Goal: Task Accomplishment & Management: Use online tool/utility

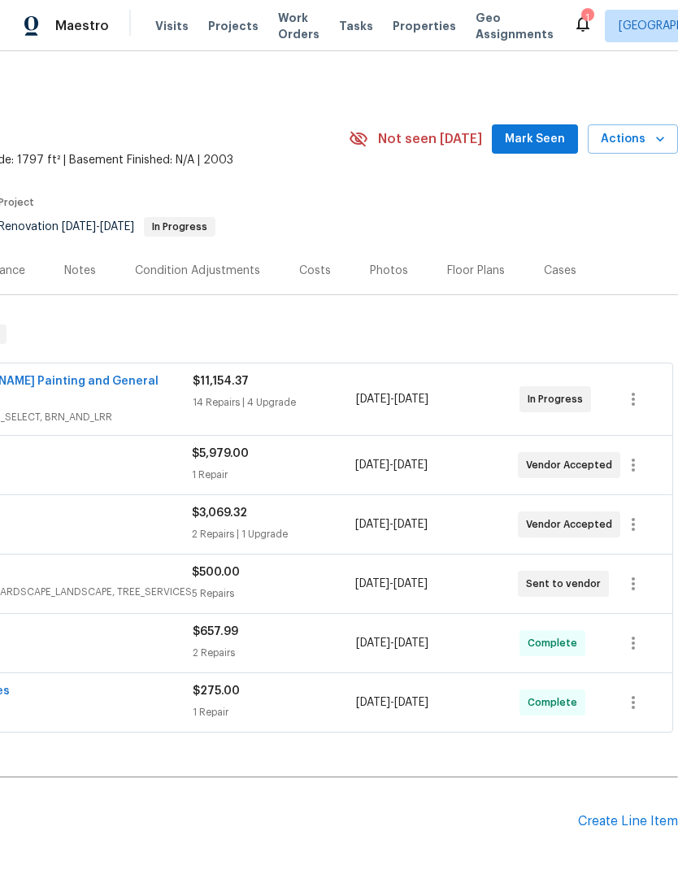
scroll to position [0, 241]
click at [630, 574] on icon "button" at bounding box center [634, 584] width 20 height 20
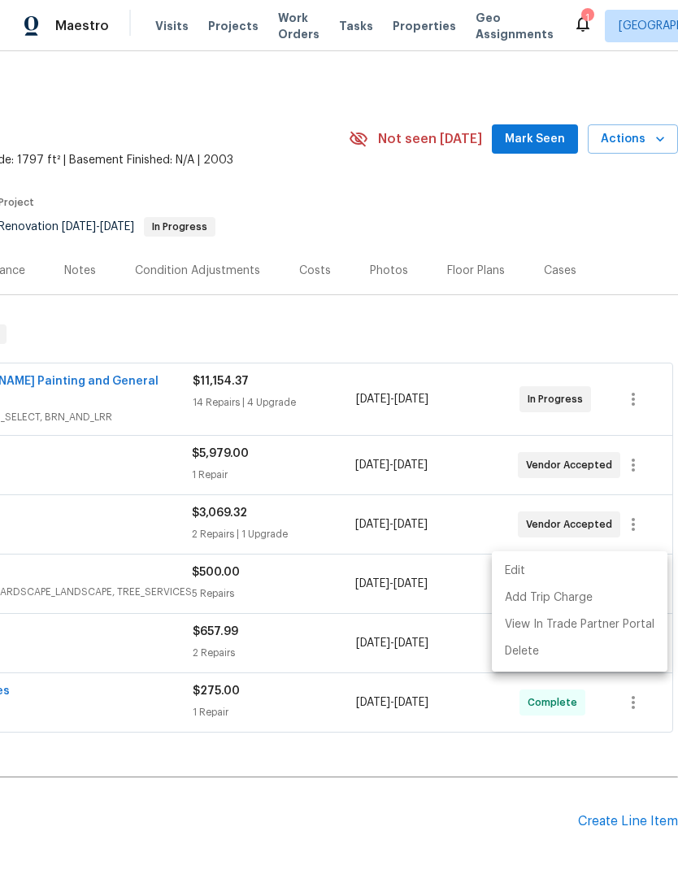
click at [610, 209] on div at bounding box center [339, 435] width 678 height 870
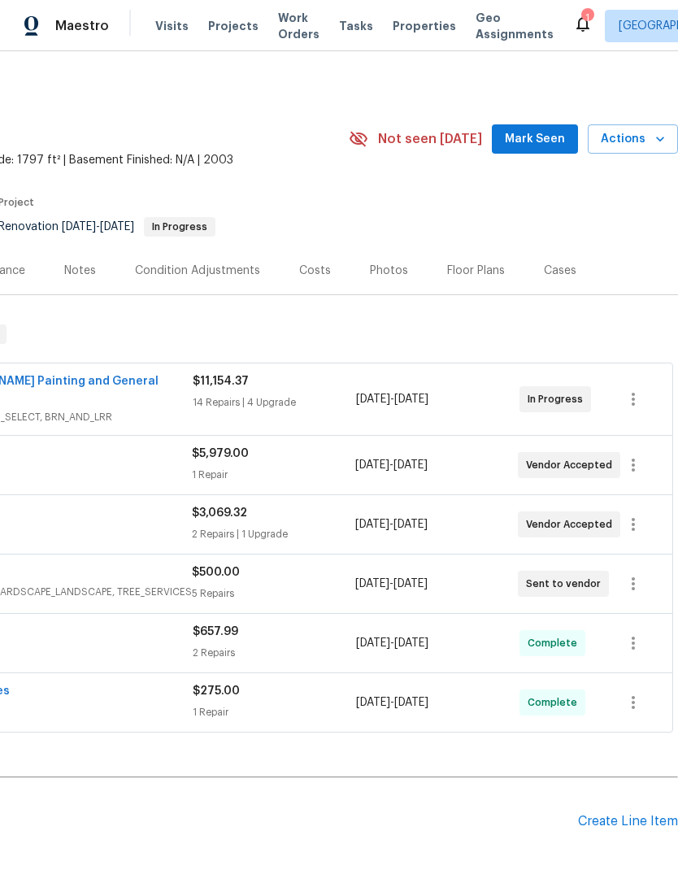
click at [631, 278] on div "Visits Work Orders Maintenance Notes Condition Adjustments Costs Photos Floor P…" at bounding box center [218, 270] width 919 height 49
click at [643, 574] on icon "button" at bounding box center [634, 584] width 20 height 20
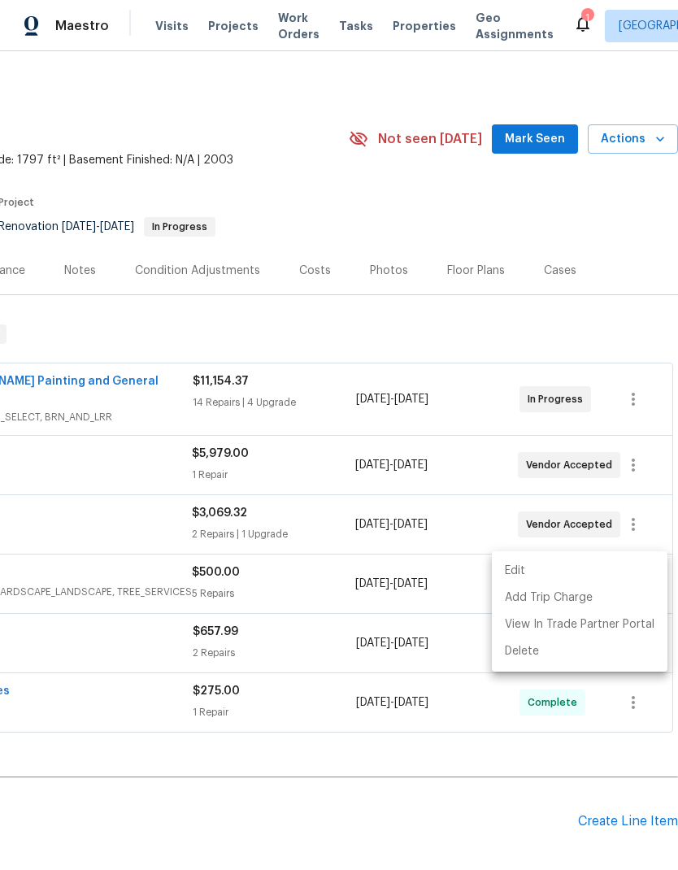
click at [623, 303] on div at bounding box center [339, 435] width 678 height 870
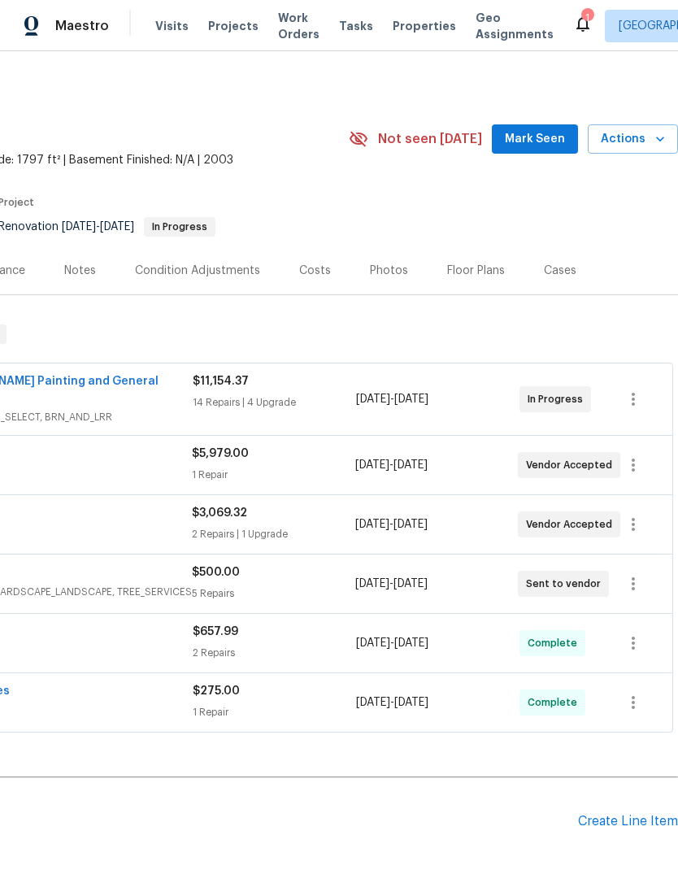
click at [601, 286] on div "Visits Work Orders Maintenance Notes Condition Adjustments Costs Photos Floor P…" at bounding box center [218, 270] width 919 height 49
click at [640, 574] on icon "button" at bounding box center [634, 584] width 20 height 20
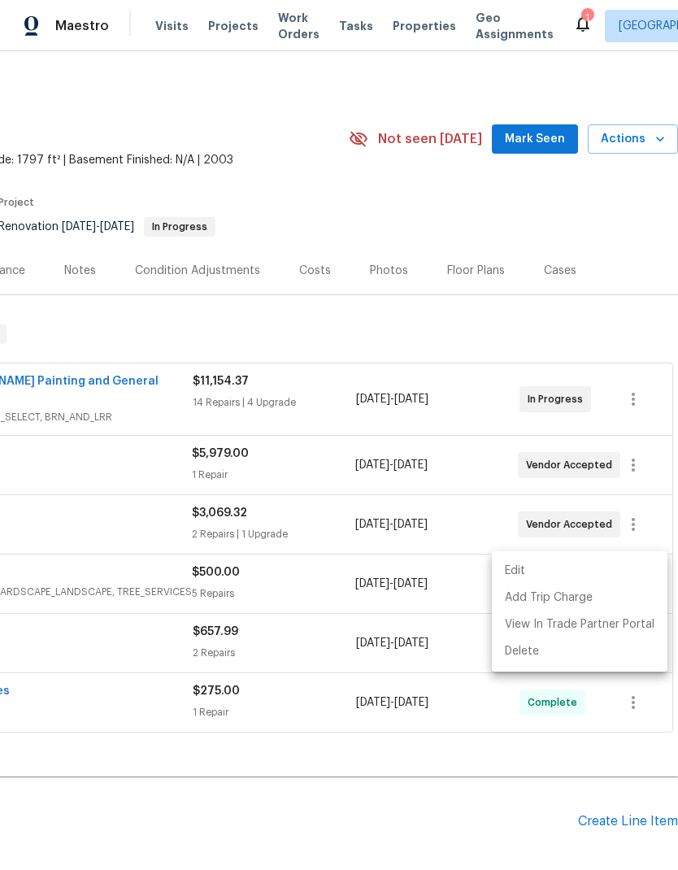
click at [544, 577] on li "Edit" at bounding box center [580, 571] width 176 height 27
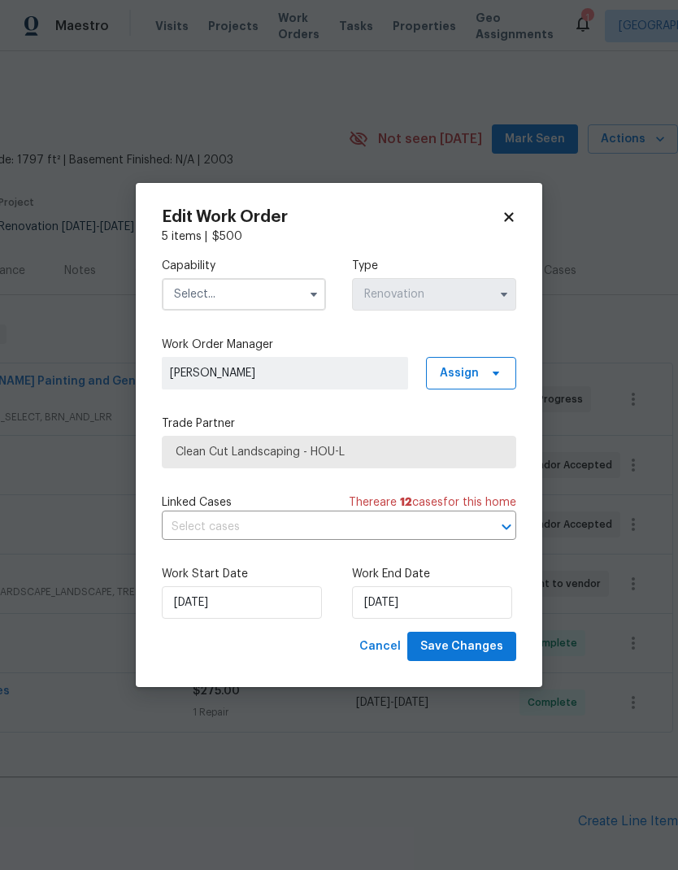
click at [270, 286] on input "text" at bounding box center [244, 294] width 164 height 33
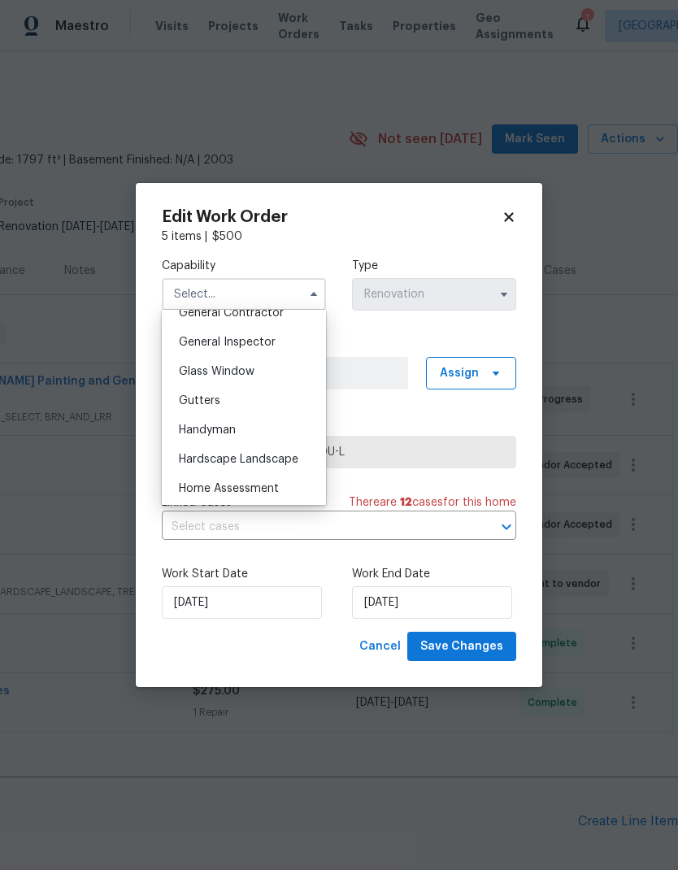
scroll to position [810, 0]
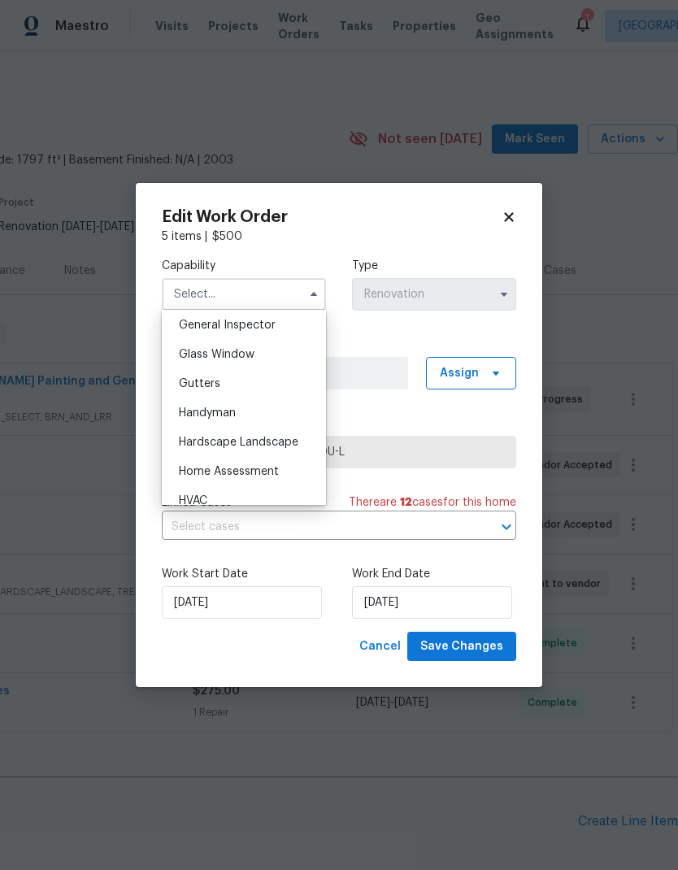
click at [293, 433] on div "Hardscape Landscape" at bounding box center [244, 442] width 156 height 29
type input "Hardscape Landscape"
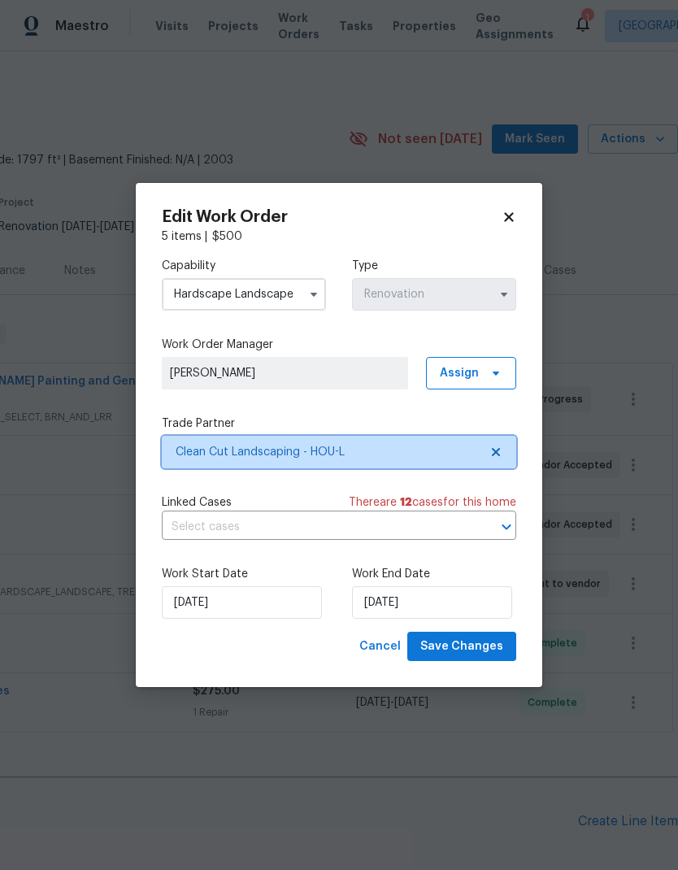
click at [407, 452] on span "Clean Cut Landscaping - HOU-L" at bounding box center [327, 452] width 303 height 16
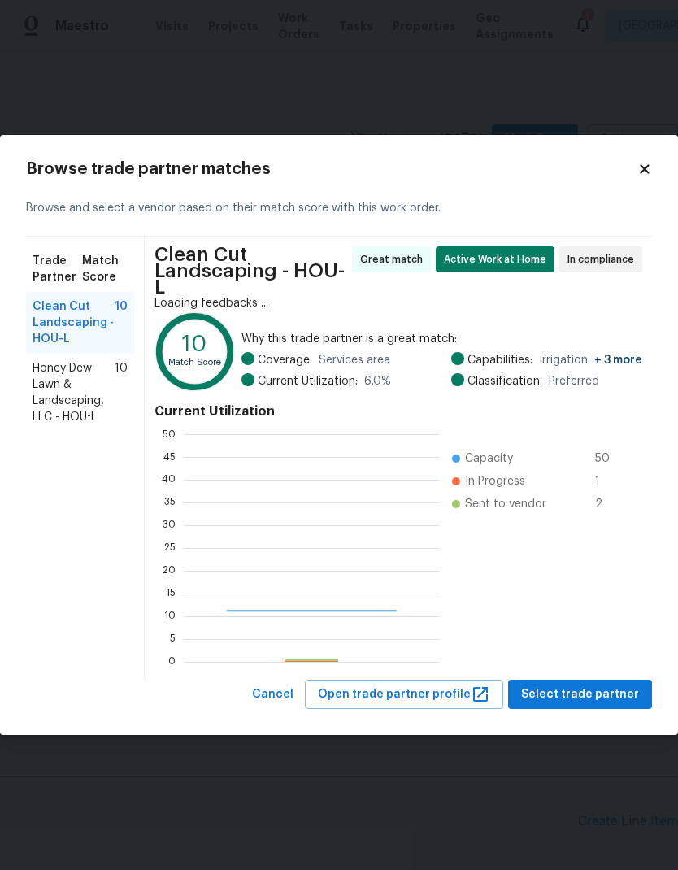
scroll to position [228, 255]
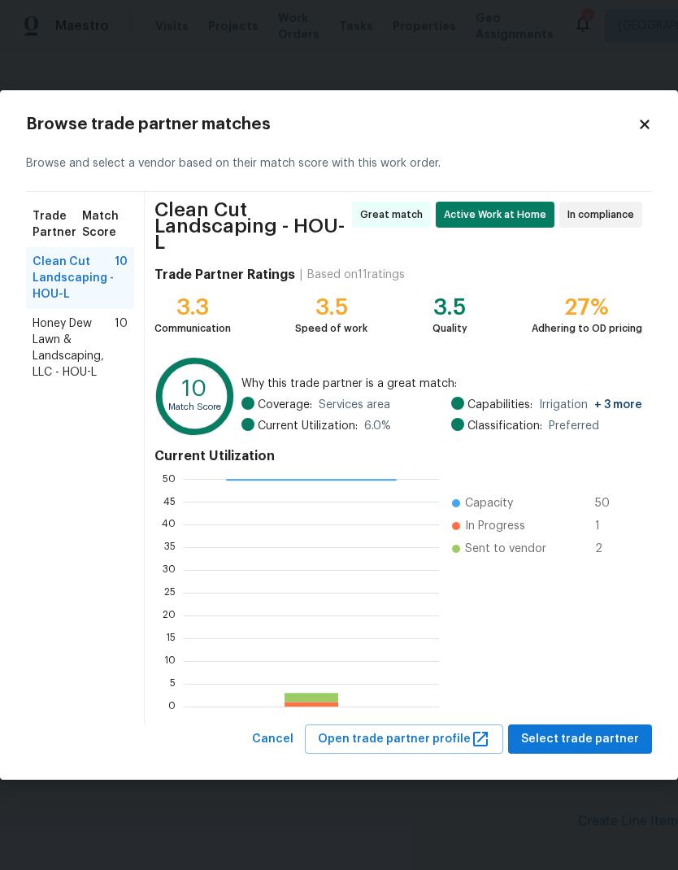
click at [95, 356] on span "Honey Dew Lawn & Landscaping, LLC - HOU-L" at bounding box center [74, 348] width 82 height 65
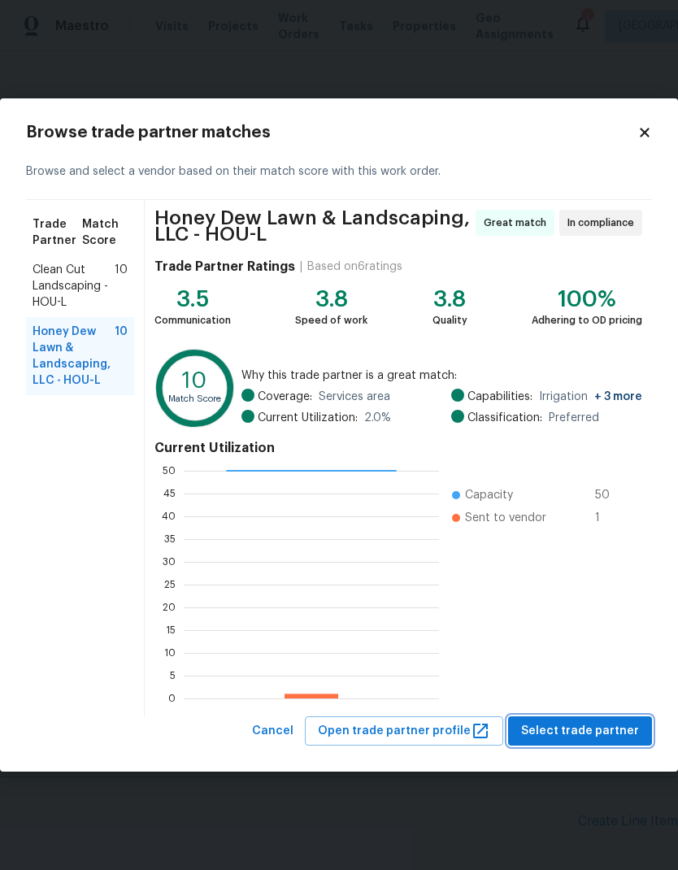
click at [617, 725] on span "Select trade partner" at bounding box center [580, 731] width 118 height 20
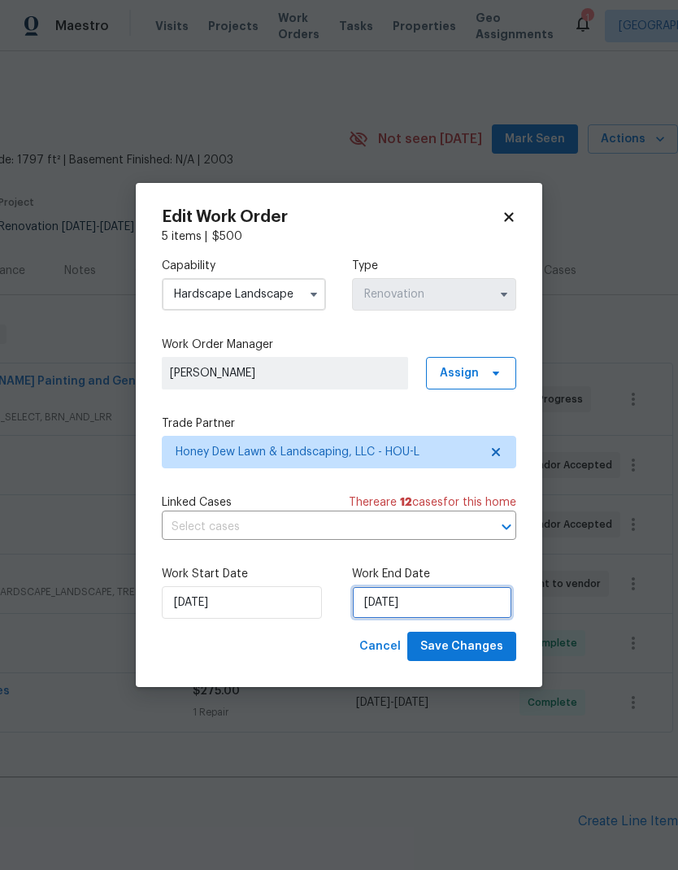
click at [448, 599] on input "10/9/2025" at bounding box center [432, 602] width 160 height 33
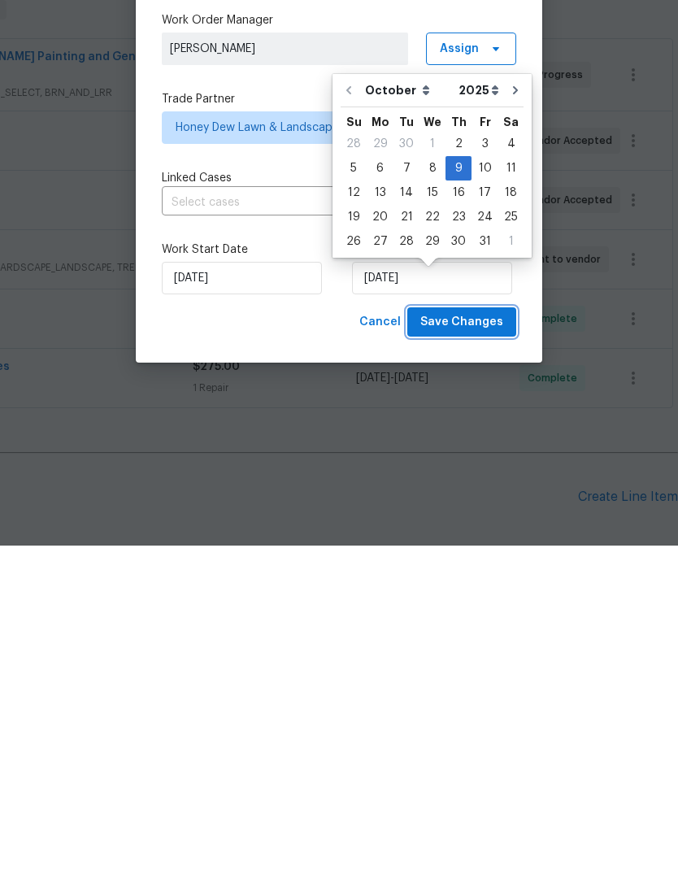
click at [477, 637] on span "Save Changes" at bounding box center [461, 647] width 83 height 20
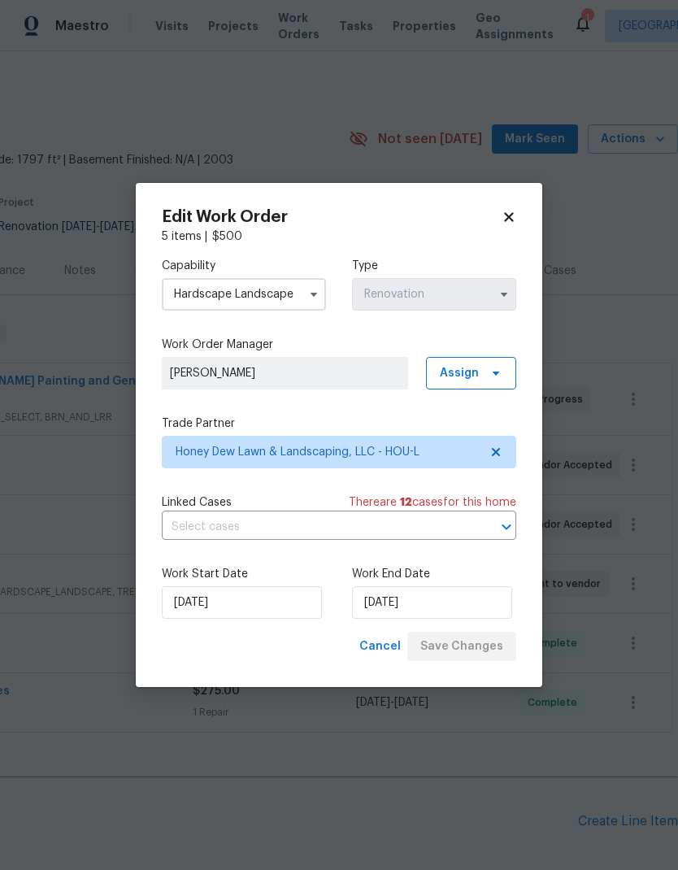
scroll to position [43, 0]
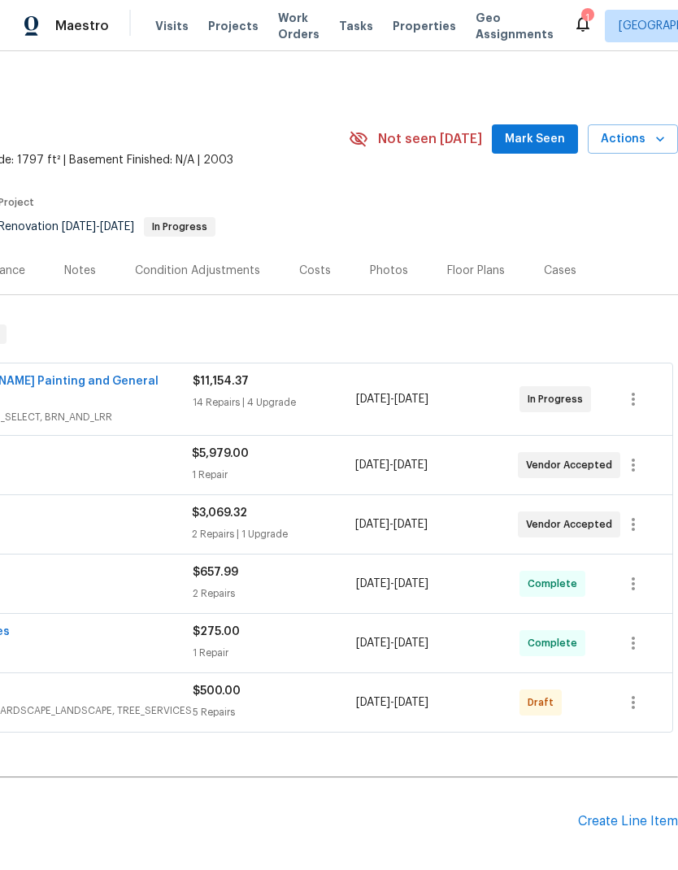
scroll to position [0, 241]
click at [636, 694] on icon "button" at bounding box center [634, 703] width 20 height 20
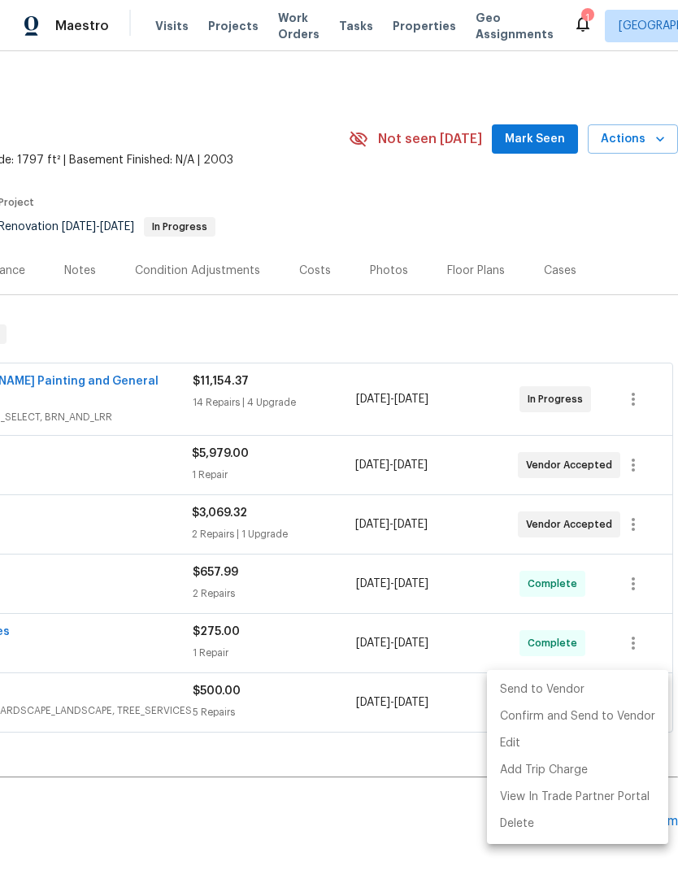
click at [599, 692] on li "Send to Vendor" at bounding box center [577, 690] width 181 height 27
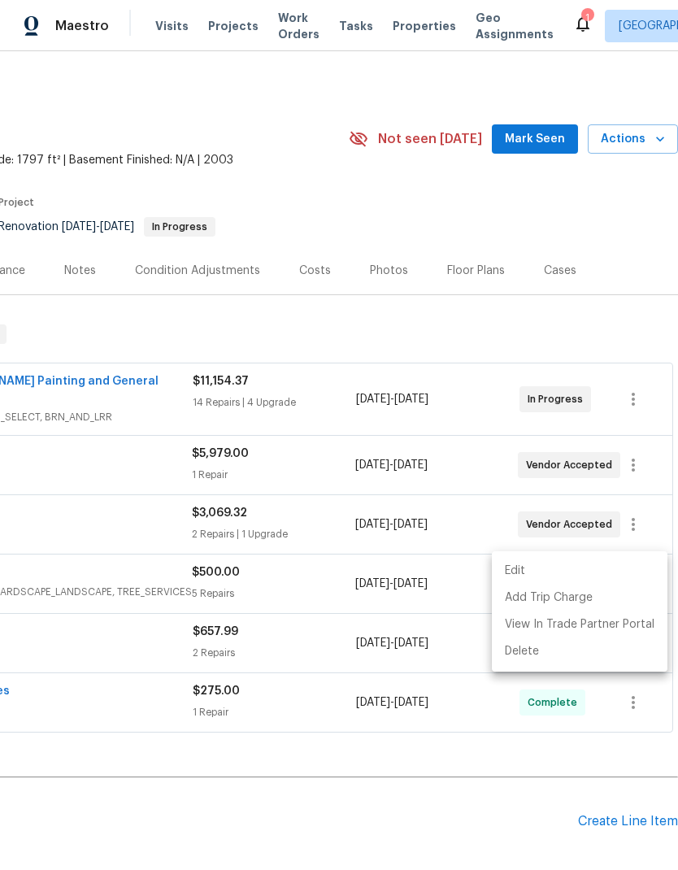
click at [450, 787] on div at bounding box center [339, 435] width 678 height 870
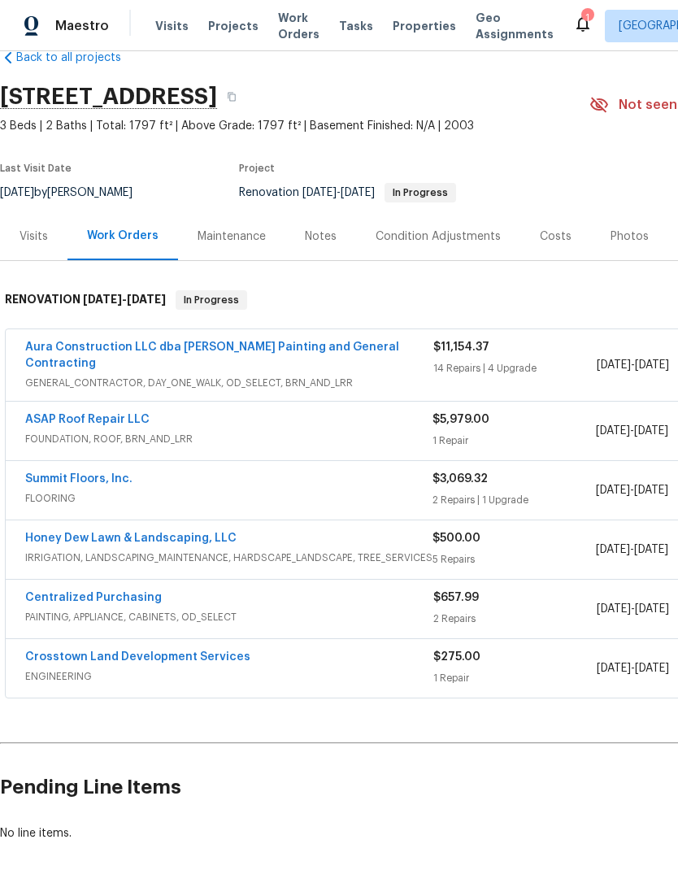
scroll to position [34, 0]
click at [172, 533] on link "Honey Dew Lawn & Landscaping, LLC" at bounding box center [130, 538] width 211 height 11
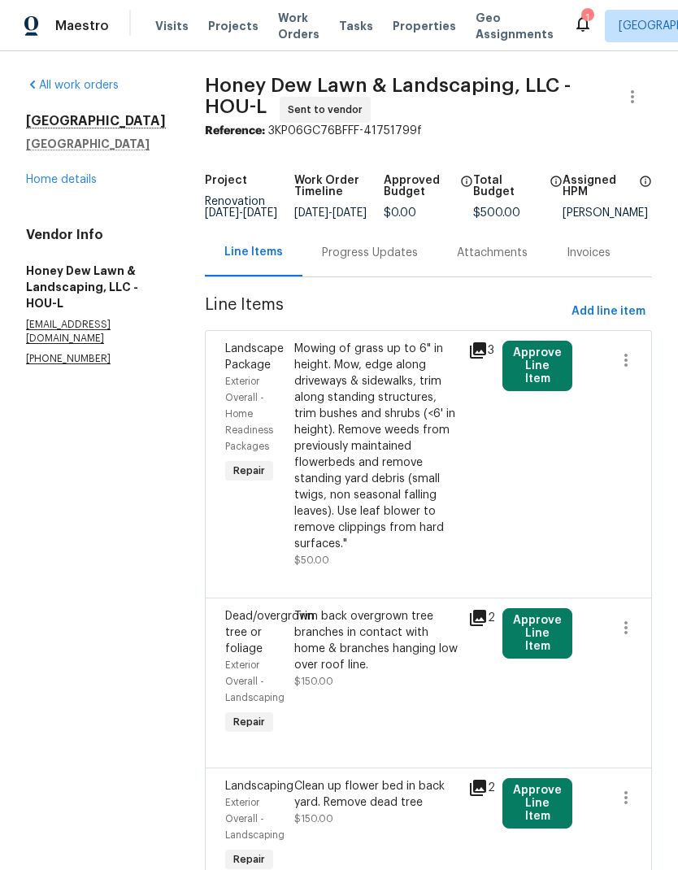
click at [549, 377] on button "Approve Line Item" at bounding box center [538, 366] width 70 height 50
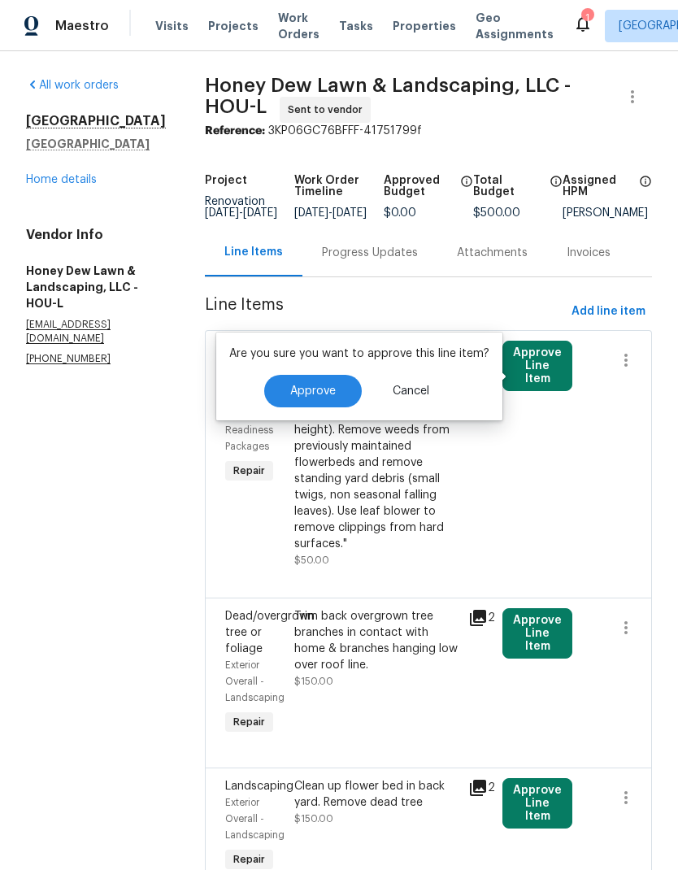
click at [311, 398] on button "Approve" at bounding box center [313, 391] width 98 height 33
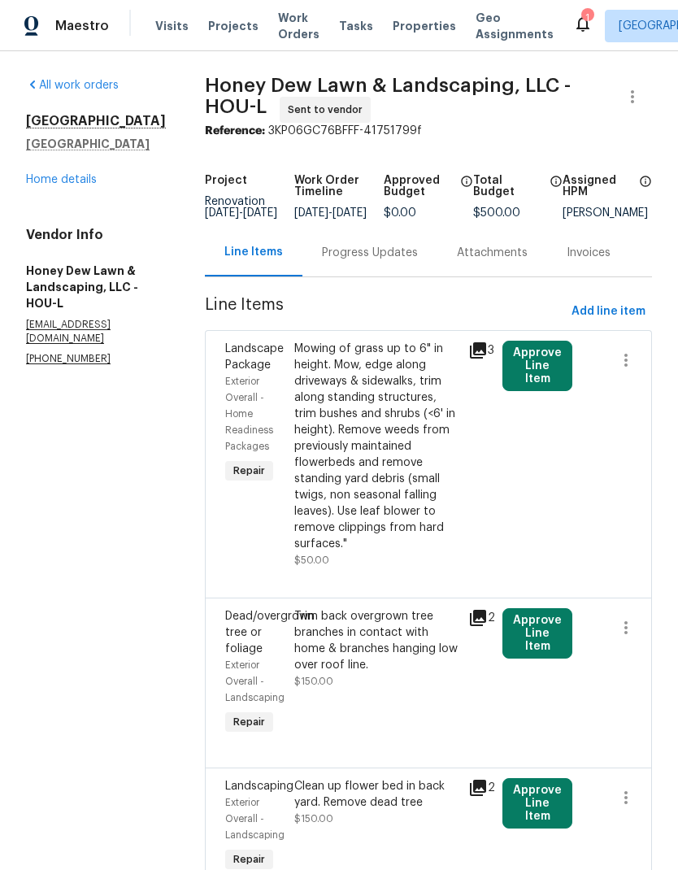
click at [283, 29] on span "Work Orders" at bounding box center [298, 26] width 41 height 33
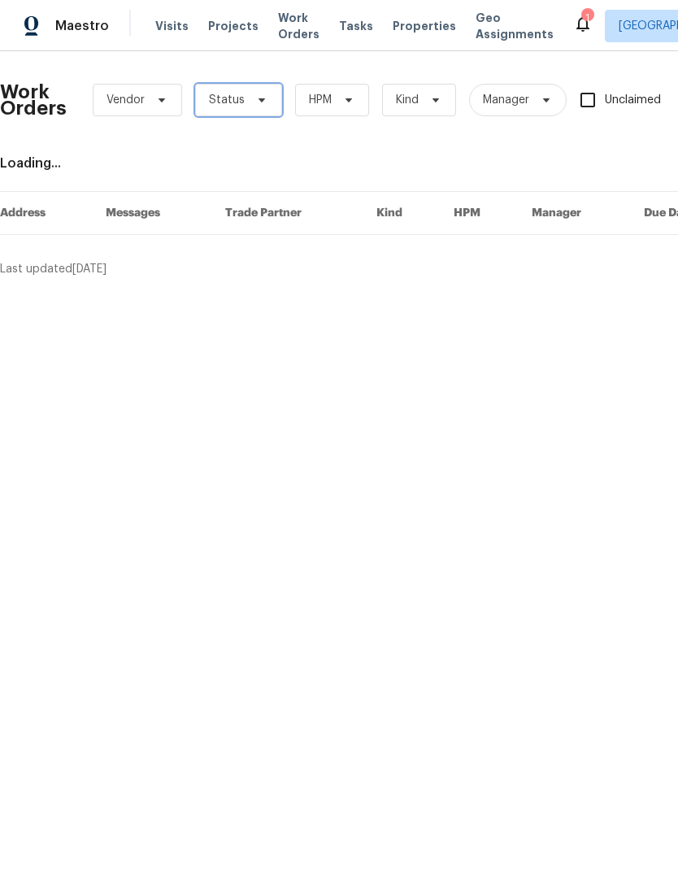
click at [250, 102] on span at bounding box center [259, 100] width 18 height 13
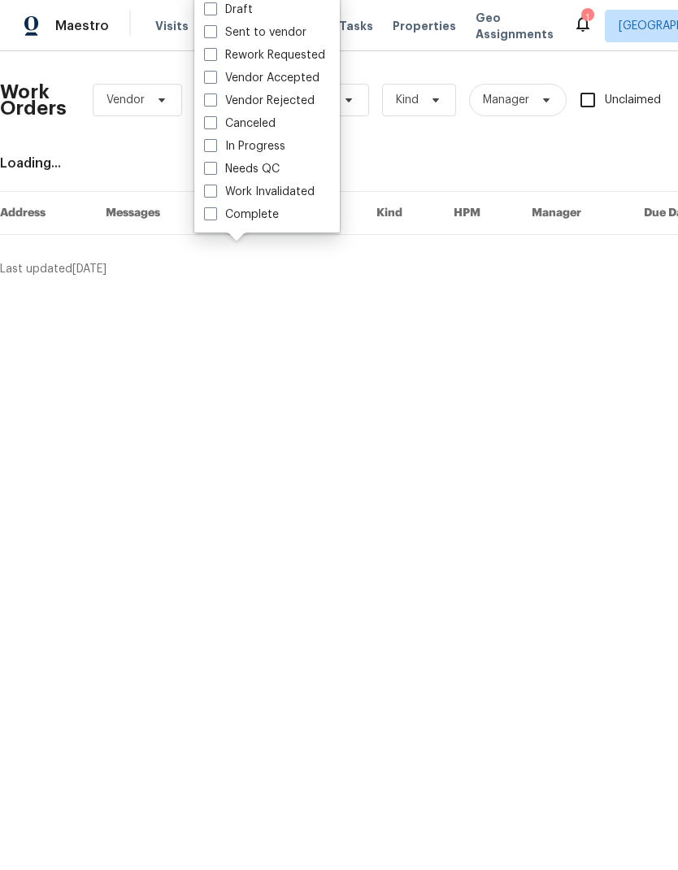
click at [223, 172] on label "Needs QC" at bounding box center [242, 169] width 76 height 16
click at [215, 172] on input "Needs QC" at bounding box center [209, 166] width 11 height 11
checkbox input "true"
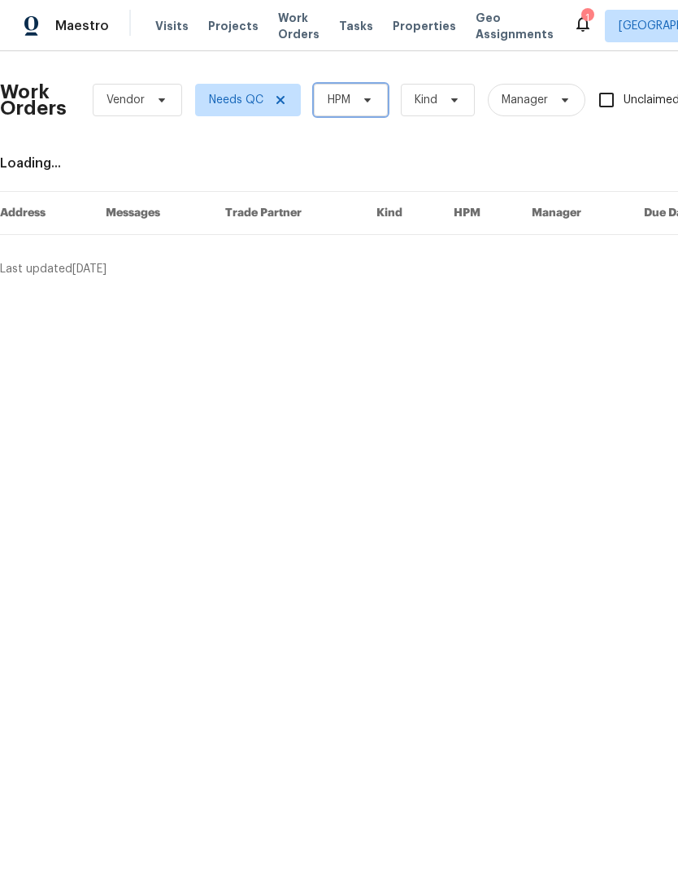
click at [362, 101] on icon at bounding box center [367, 100] width 13 height 13
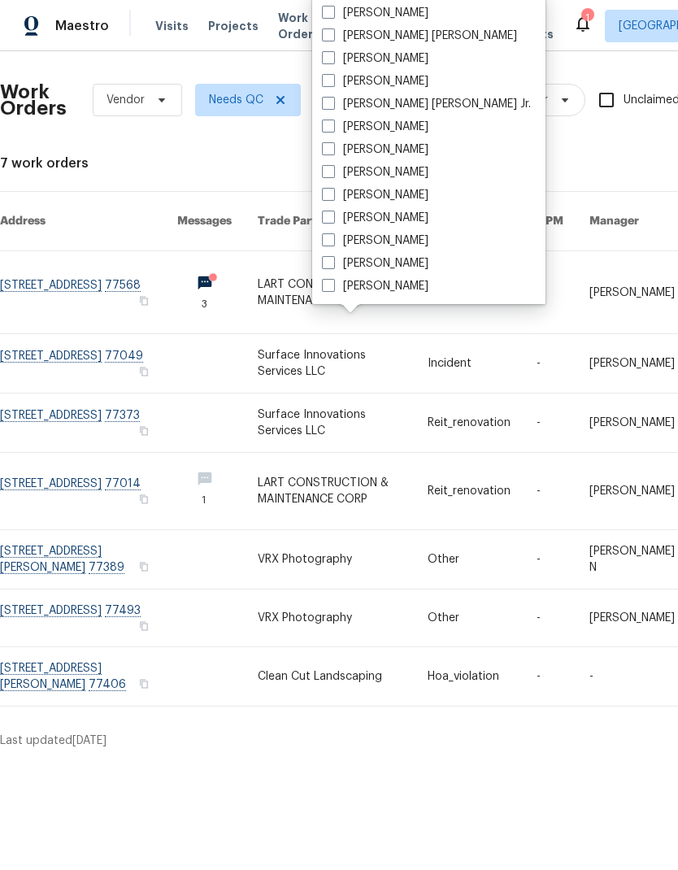
scroll to position [338, 0]
click at [341, 220] on label "[PERSON_NAME]" at bounding box center [375, 218] width 107 height 16
click at [333, 220] on input "[PERSON_NAME]" at bounding box center [327, 215] width 11 height 11
checkbox input "true"
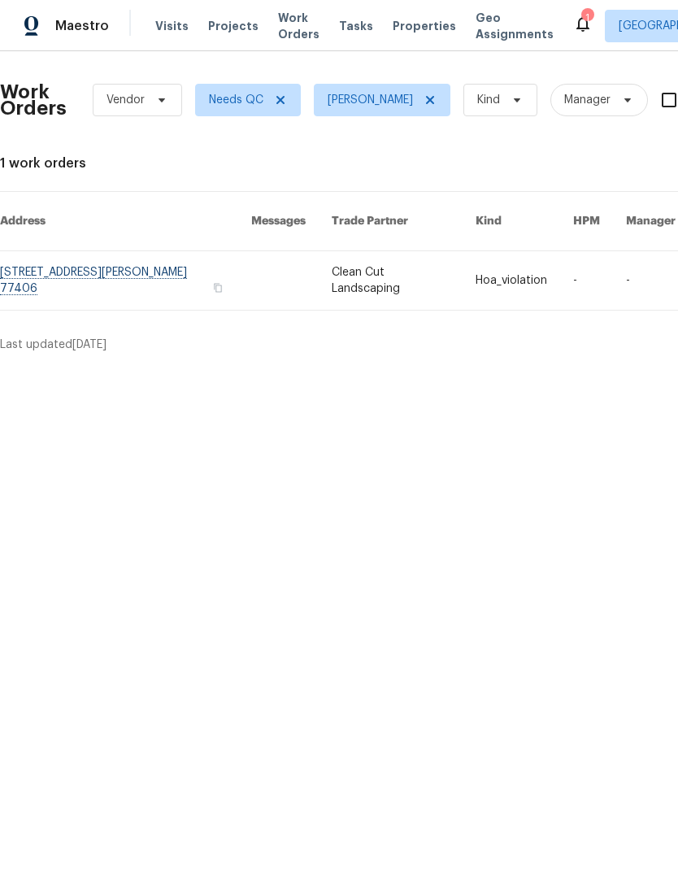
click at [362, 264] on link at bounding box center [404, 280] width 144 height 59
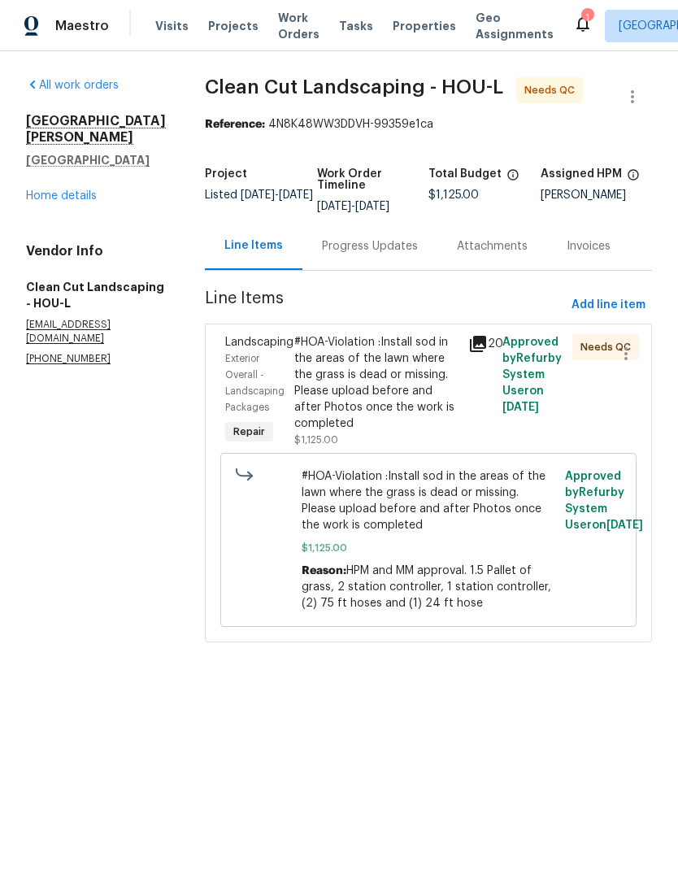
click at [371, 394] on div "#HOA-Violation :Install sod in the areas of the lawn where the grass is dead or…" at bounding box center [375, 383] width 163 height 98
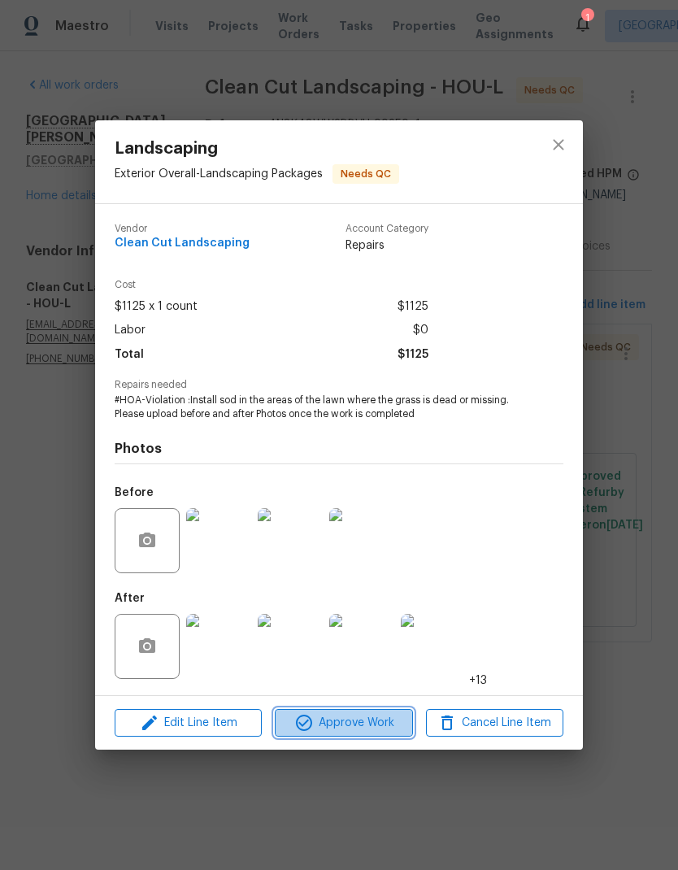
click at [374, 733] on span "Approve Work" at bounding box center [344, 723] width 128 height 20
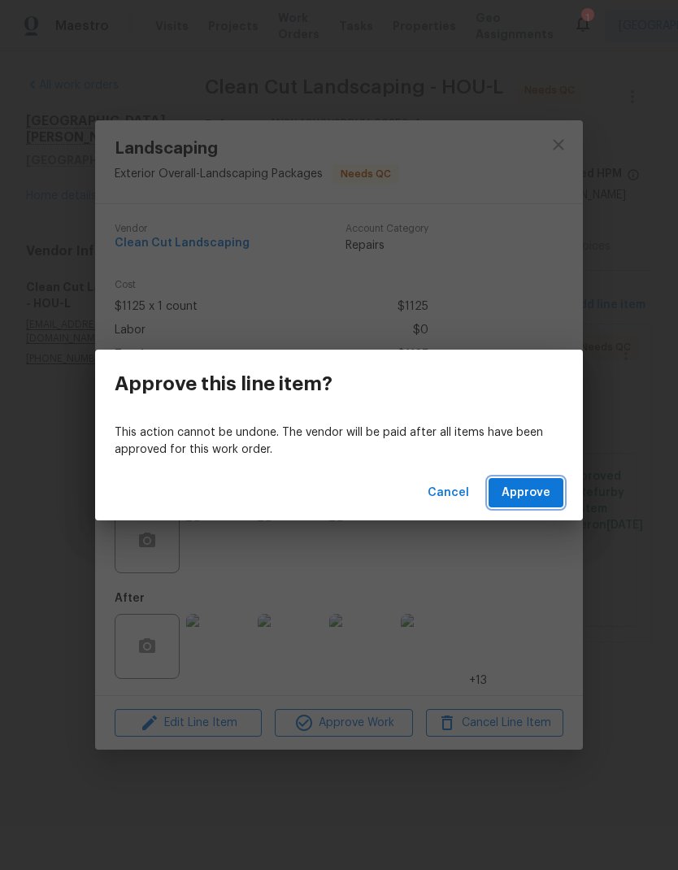
click at [546, 492] on span "Approve" at bounding box center [526, 493] width 49 height 20
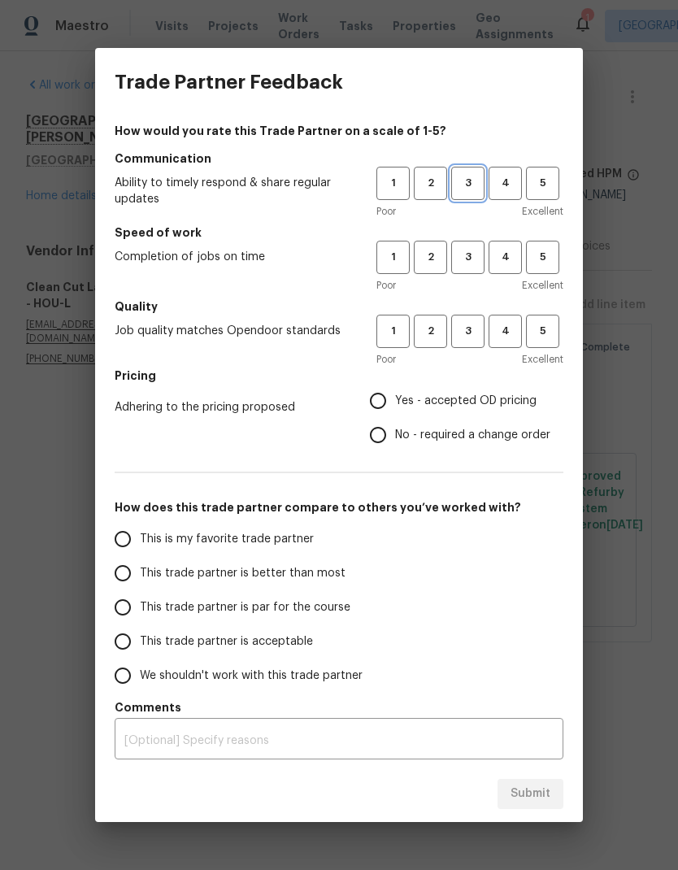
click at [464, 192] on span "3" at bounding box center [468, 183] width 30 height 19
click at [470, 255] on span "3" at bounding box center [468, 257] width 30 height 19
click at [481, 330] on span "3" at bounding box center [468, 331] width 30 height 19
click at [390, 425] on input "No - required a change order" at bounding box center [378, 435] width 34 height 34
radio input "true"
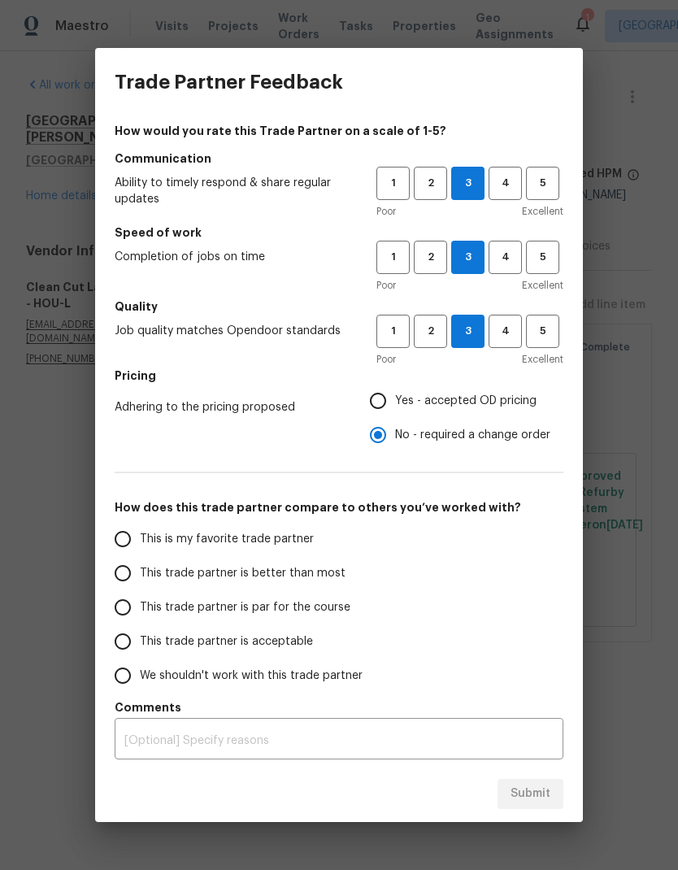
click at [133, 570] on input "This trade partner is better than most" at bounding box center [123, 573] width 34 height 34
click at [529, 790] on span "Submit" at bounding box center [531, 794] width 40 height 20
radio input "true"
